Goal: Find specific page/section: Find specific page/section

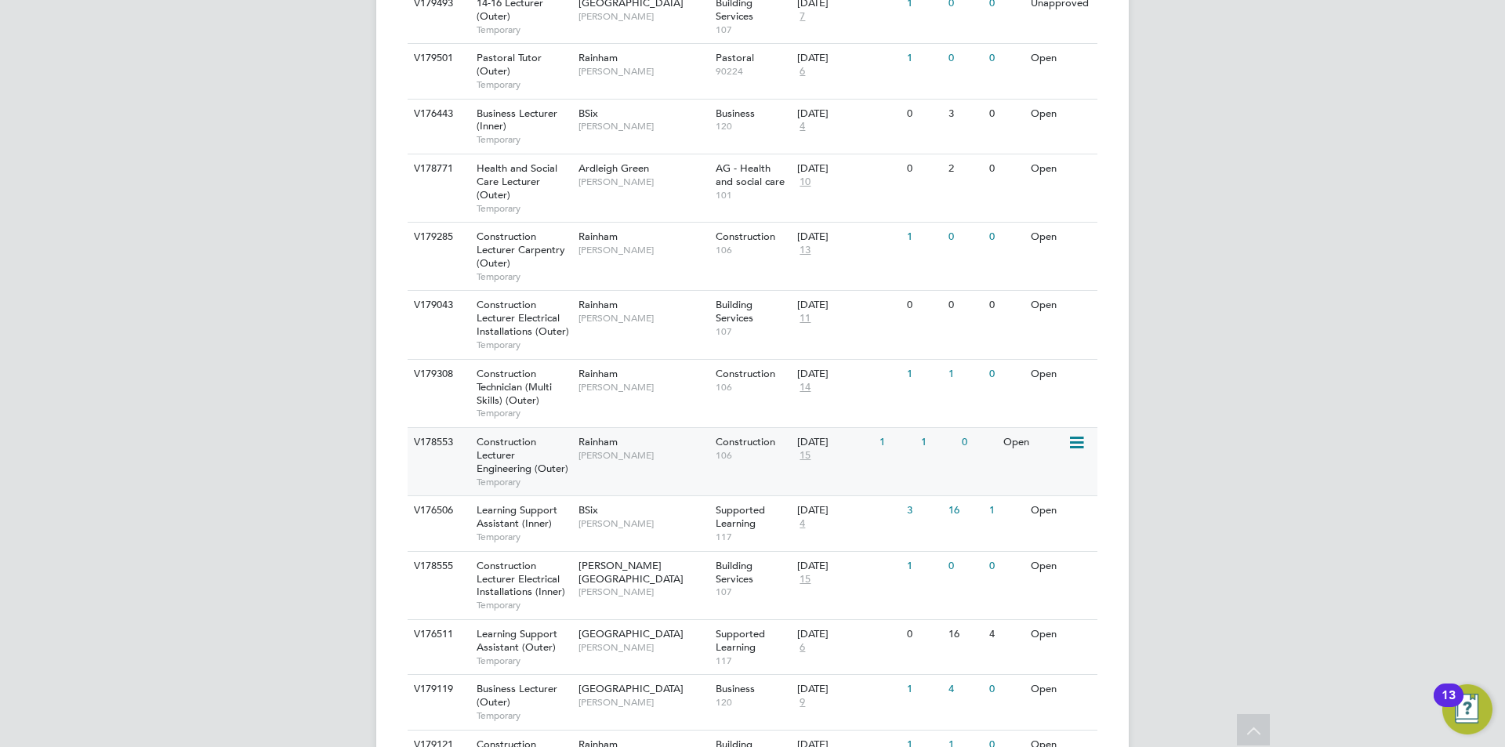
scroll to position [862, 0]
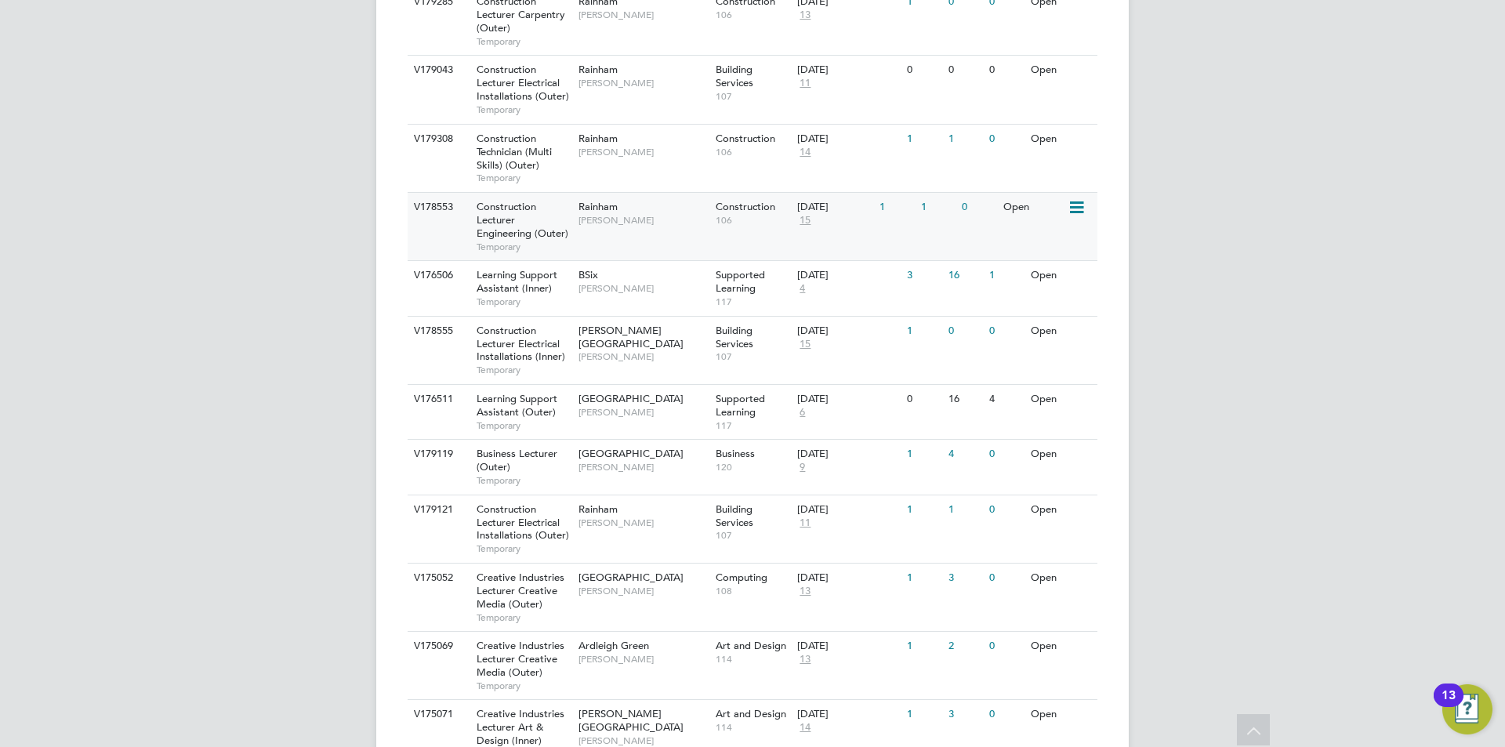
click at [545, 213] on div "Construction Lecturer Engineering (Outer) Temporary" at bounding box center [520, 226] width 110 height 67
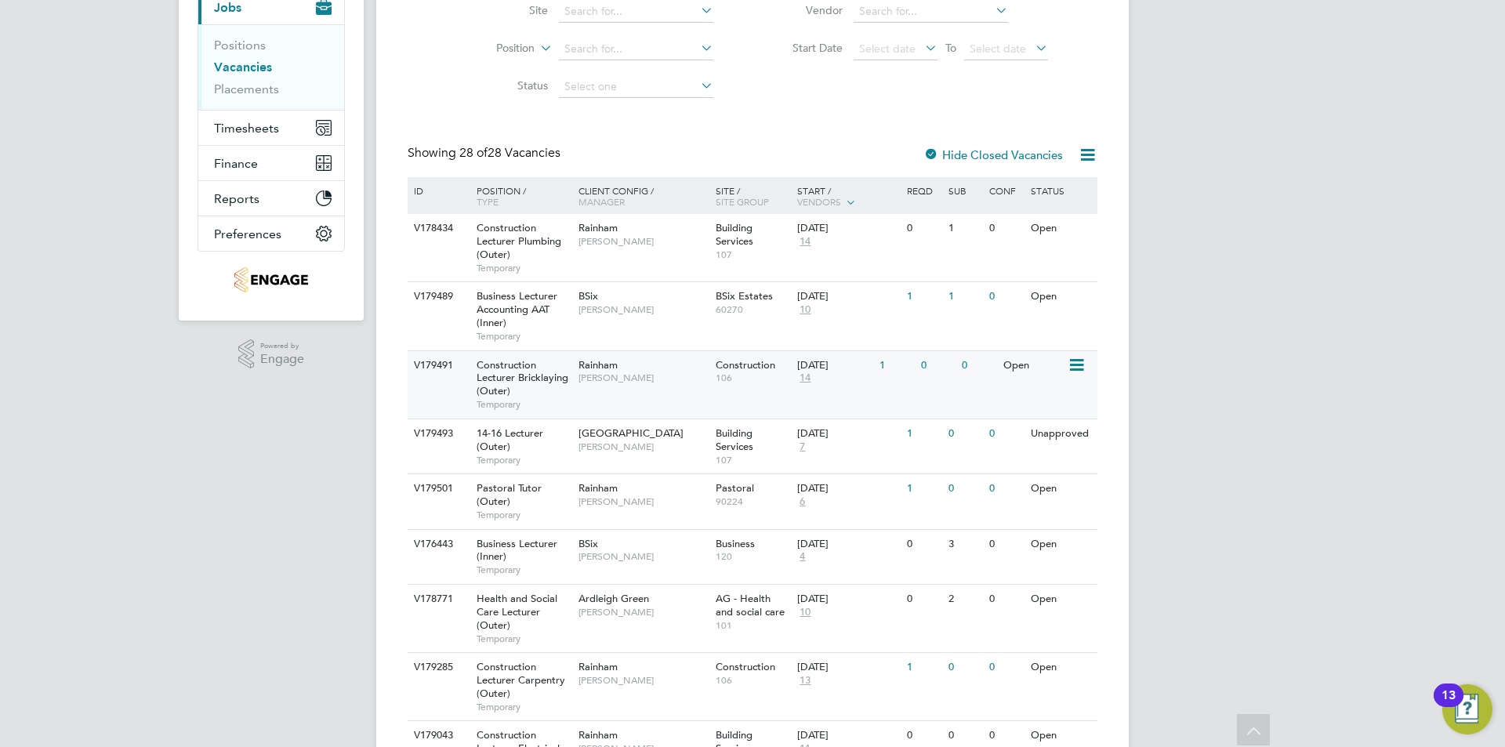
scroll to position [0, 0]
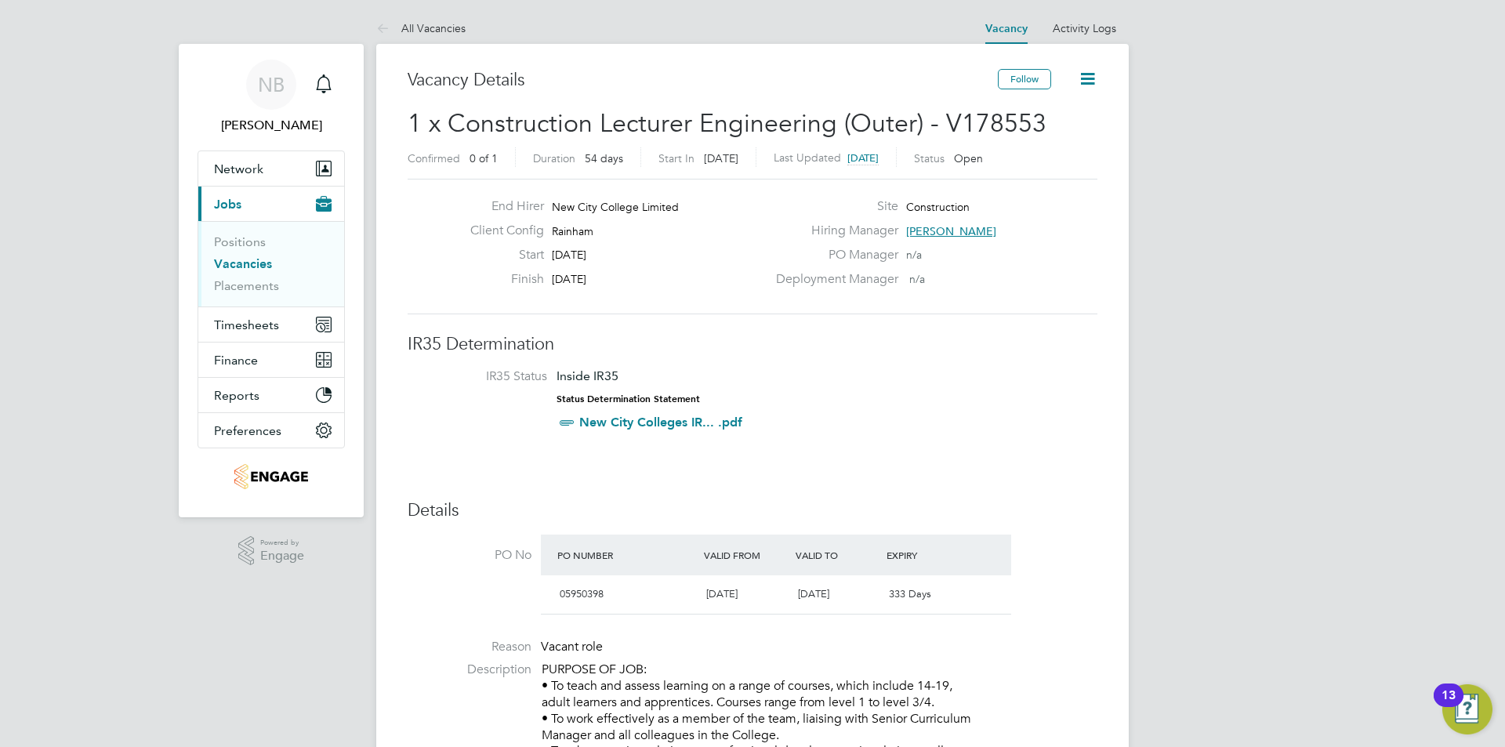
click at [603, 228] on div "Client Config Rainham" at bounding box center [612, 235] width 309 height 24
drag, startPoint x: 589, startPoint y: 227, endPoint x: 577, endPoint y: 225, distance: 12.0
click at [577, 225] on span "Rainham" at bounding box center [573, 231] width 42 height 14
click at [589, 230] on span "Rainham" at bounding box center [573, 231] width 42 height 14
drag, startPoint x: 595, startPoint y: 230, endPoint x: 552, endPoint y: 227, distance: 42.4
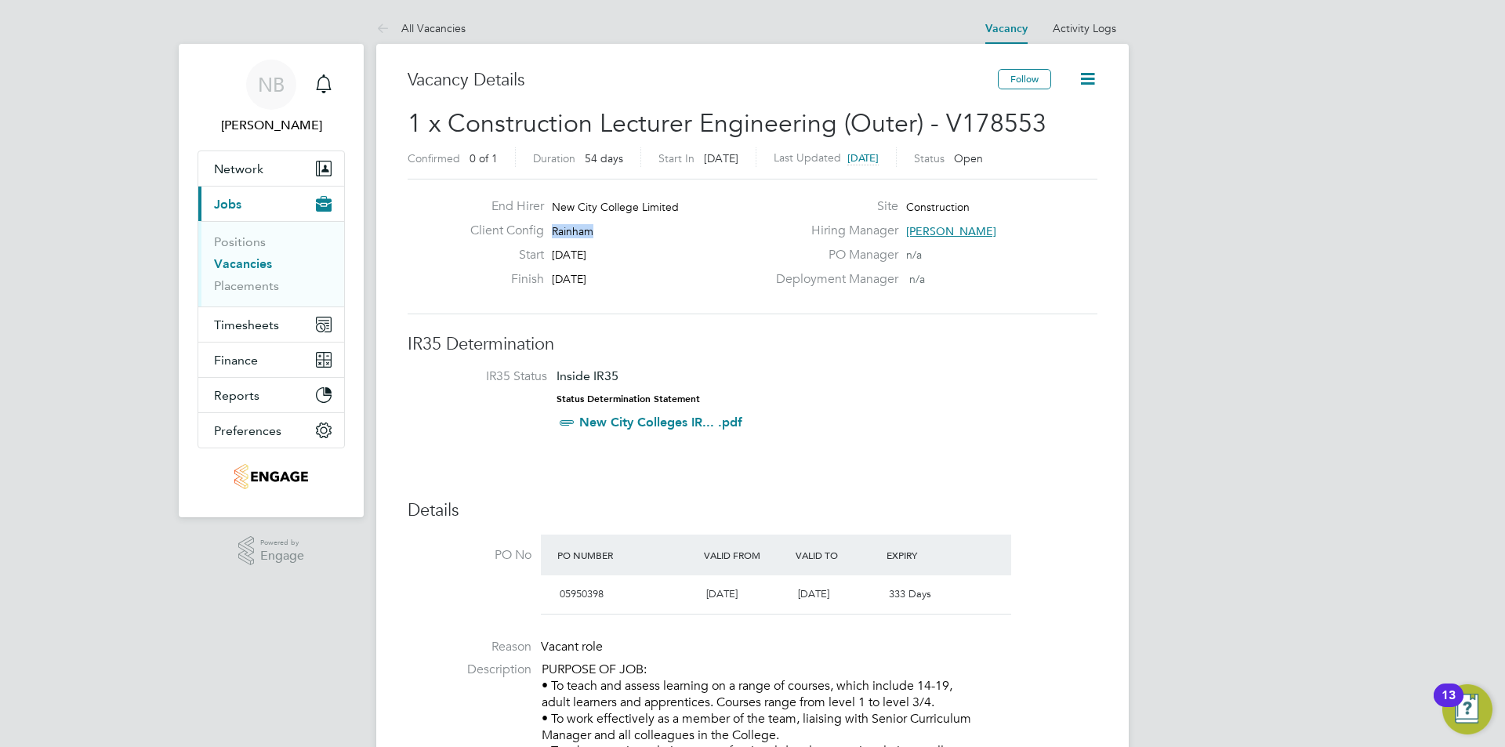
click at [552, 227] on div "Client Config Rainham" at bounding box center [612, 235] width 309 height 24
copy span "Rainham"
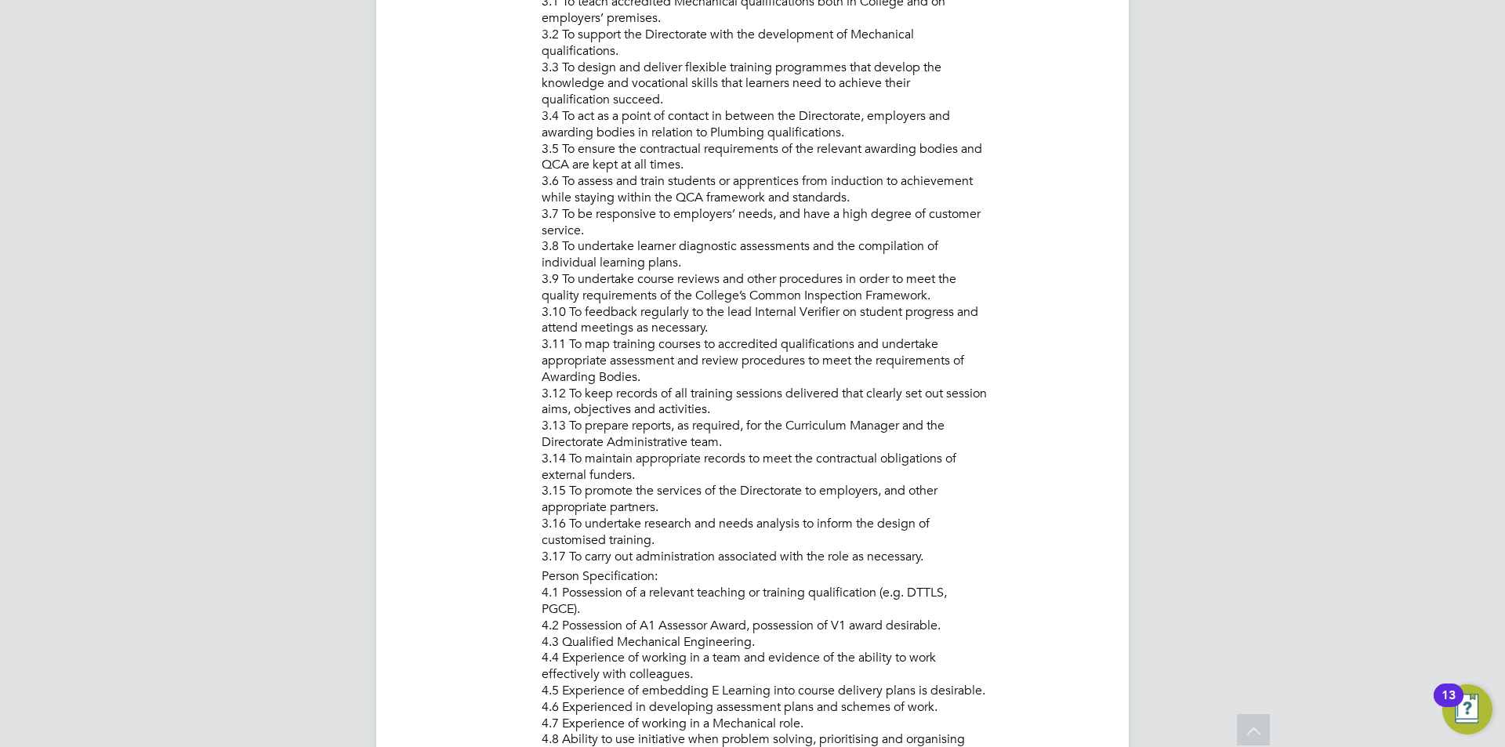
scroll to position [1254, 0]
